Goal: Navigation & Orientation: Find specific page/section

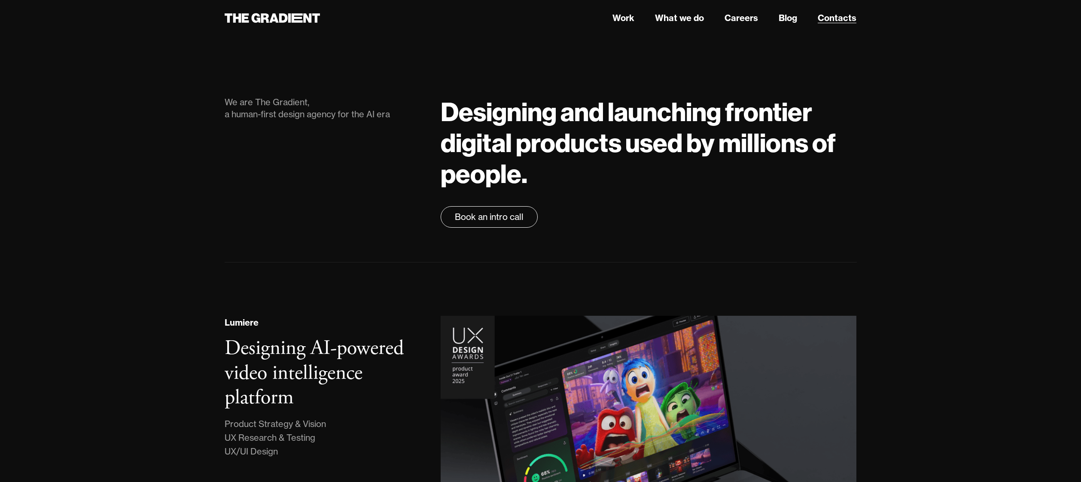
click at [832, 18] on link "Contacts" at bounding box center [836, 18] width 39 height 13
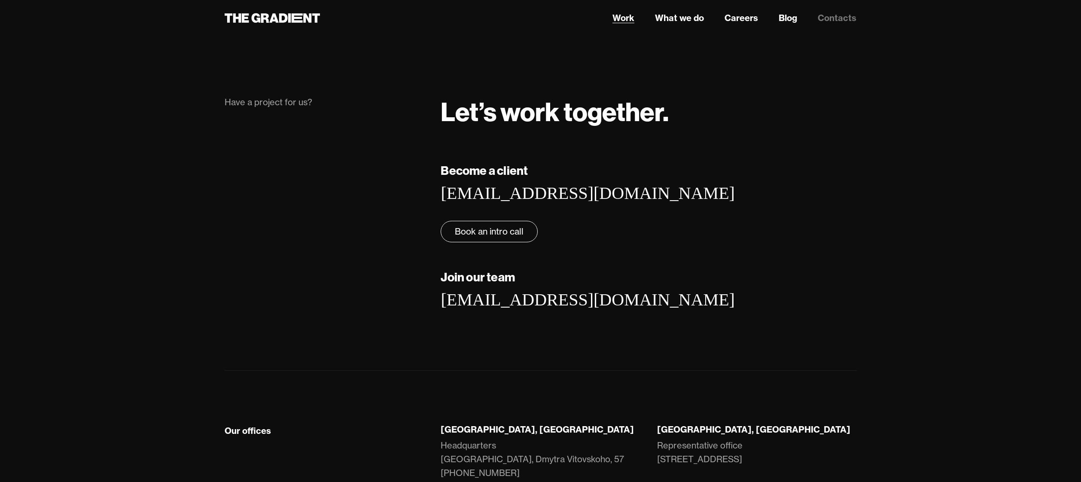
click at [630, 18] on link "Work" at bounding box center [623, 18] width 22 height 13
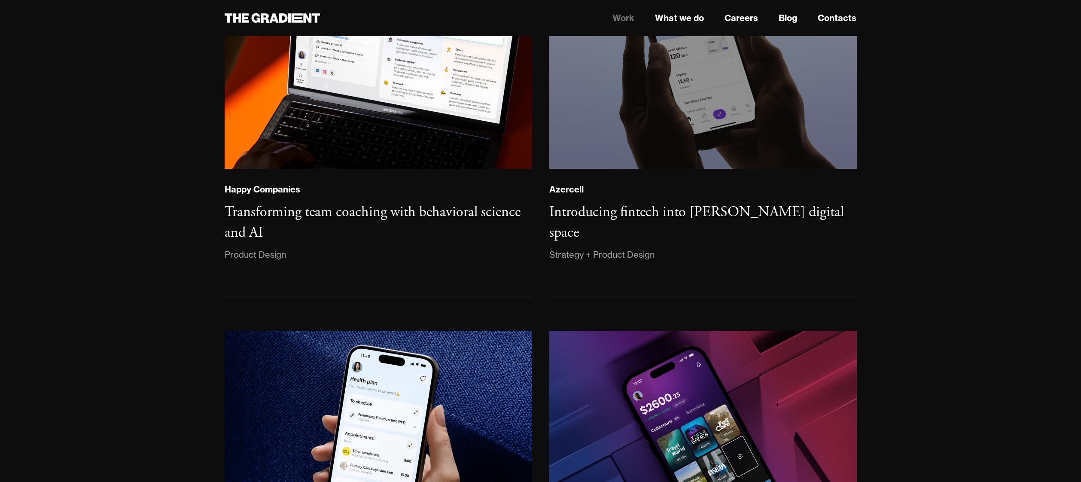
scroll to position [643, 0]
